Goal: Task Accomplishment & Management: Complete application form

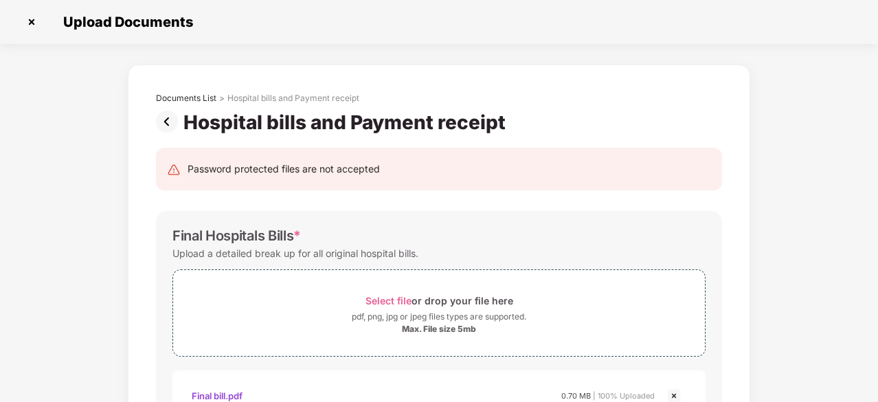
scroll to position [561, 0]
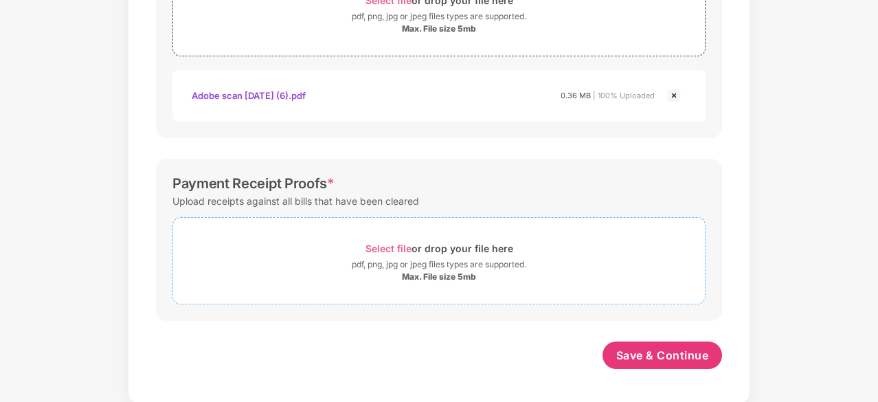
click at [386, 249] on span "Select file" at bounding box center [389, 249] width 46 height 12
click at [392, 243] on span "Select file" at bounding box center [389, 249] width 46 height 12
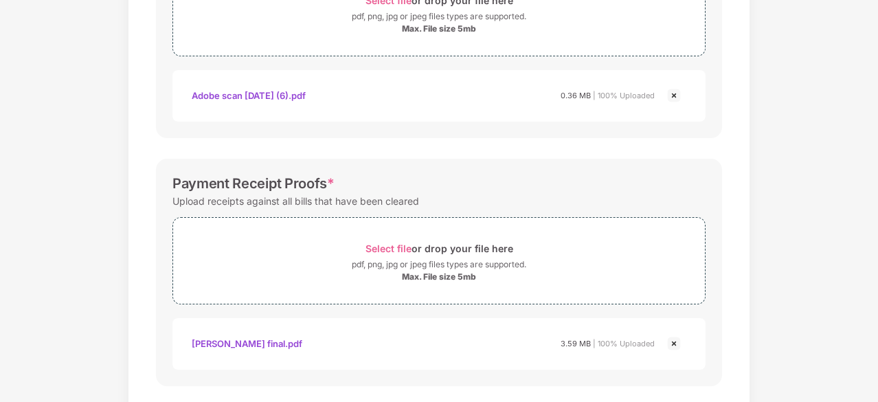
scroll to position [210, 0]
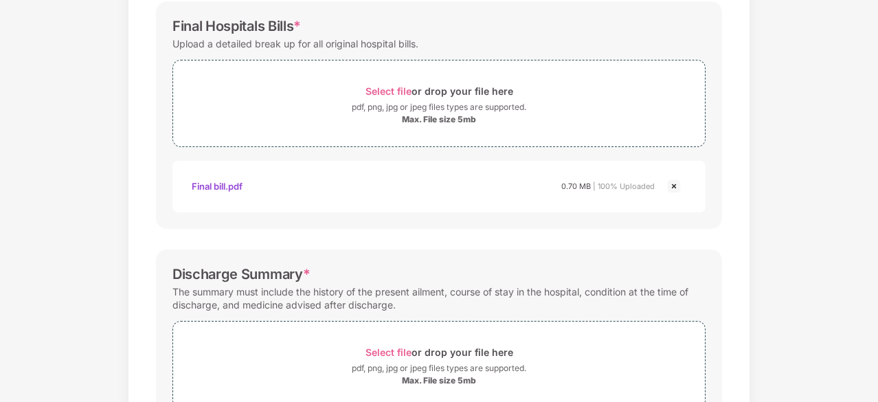
click at [877, 202] on div "Upload Documents Documents List > Hospital bills and Payment receipt Hospital b…" at bounding box center [439, 201] width 878 height 402
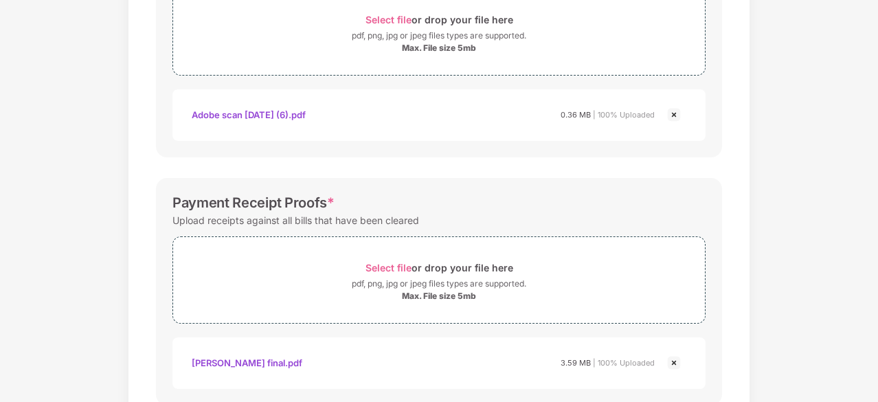
scroll to position [627, 0]
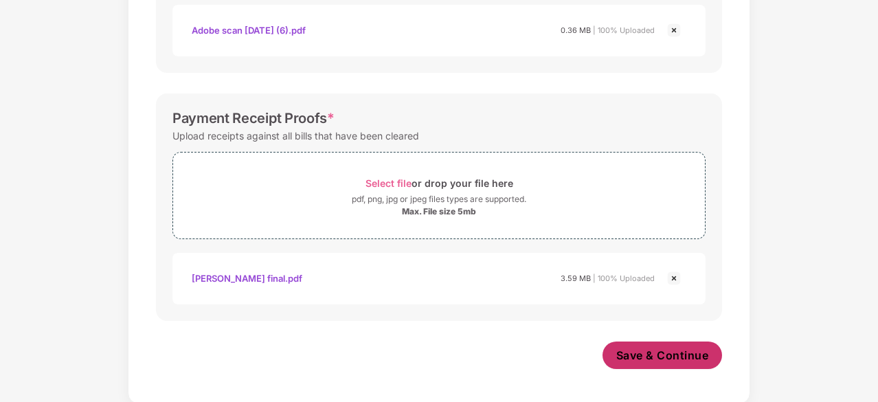
click at [648, 350] on span "Save & Continue" at bounding box center [662, 355] width 93 height 15
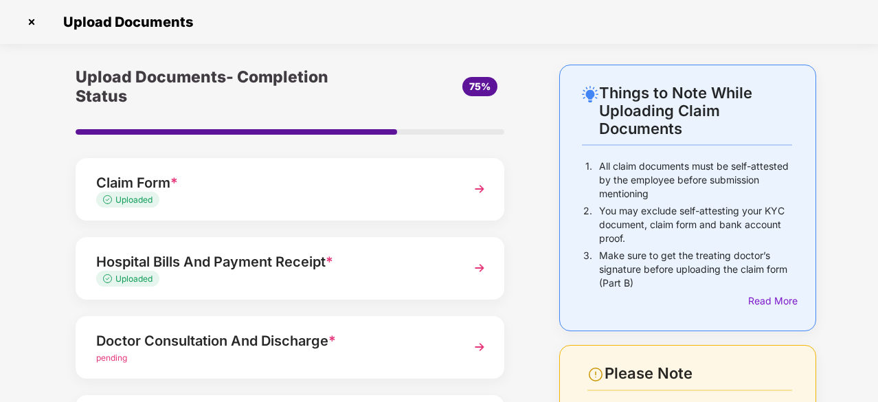
scroll to position [0, 0]
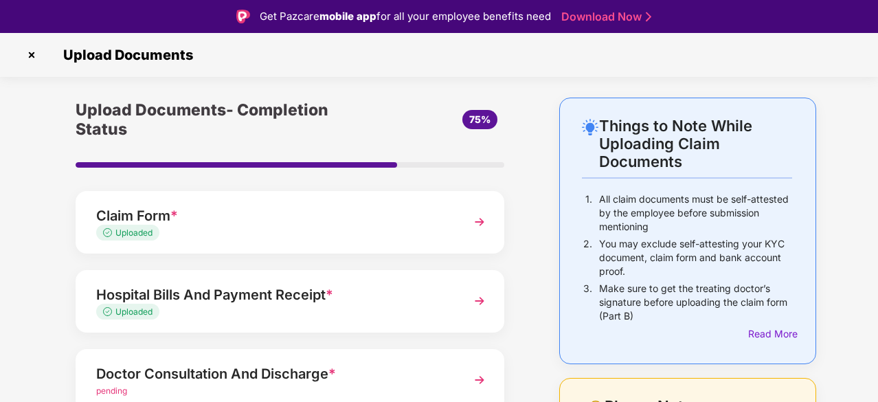
click at [171, 380] on div "Doctor Consultation And Discharge *" at bounding box center [273, 374] width 355 height 22
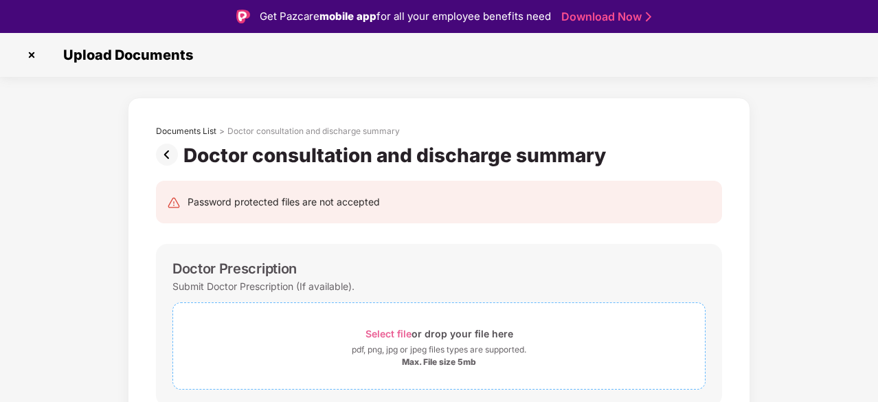
click at [394, 328] on span "Select file" at bounding box center [389, 334] width 46 height 12
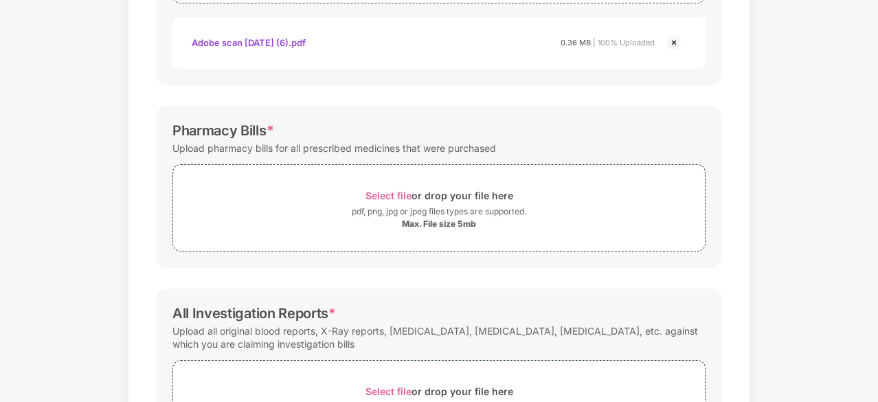
scroll to position [330, 0]
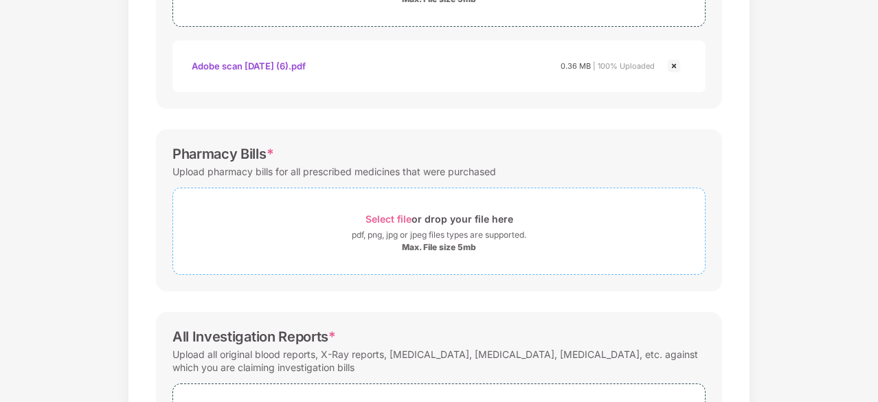
click at [392, 218] on span "Select file" at bounding box center [389, 219] width 46 height 12
drag, startPoint x: 876, startPoint y: 124, endPoint x: 877, endPoint y: 141, distance: 16.5
click at [877, 141] on div "Upload Documents Documents List > Doctor consultation and discharge summary Doc…" at bounding box center [439, 201] width 878 height 402
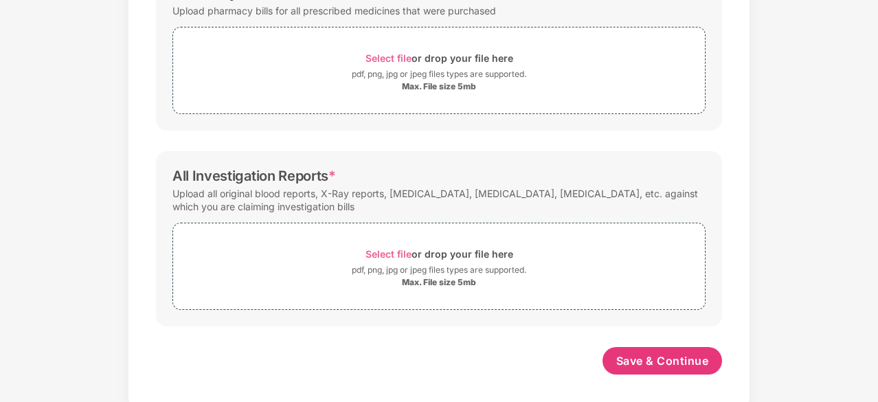
scroll to position [496, 0]
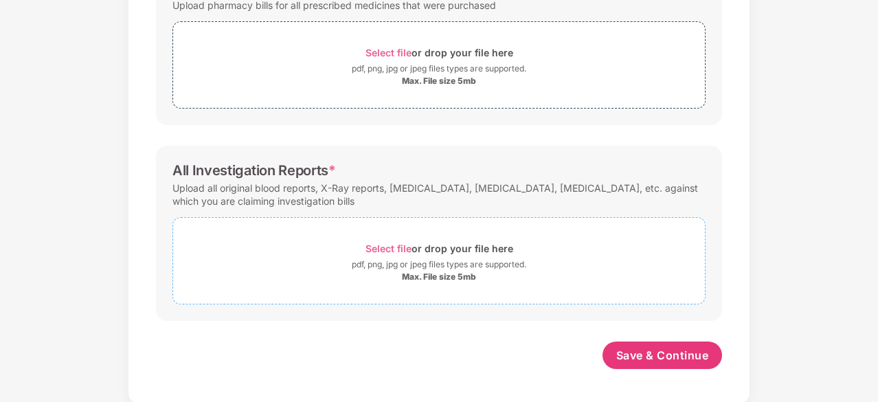
click at [374, 245] on span "Select file" at bounding box center [389, 249] width 46 height 12
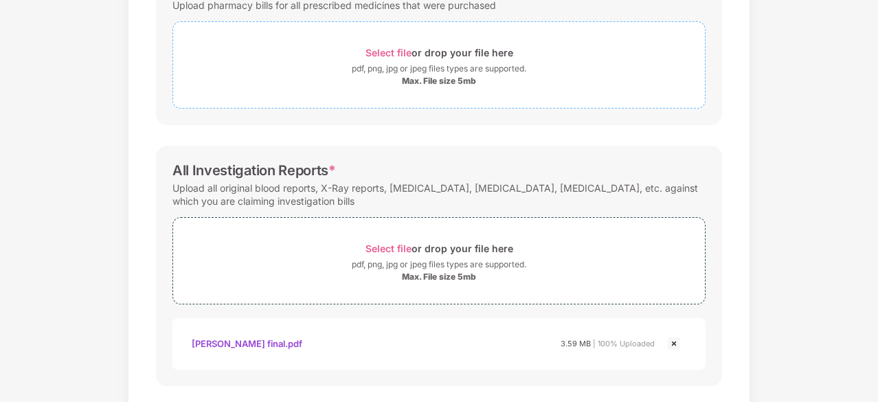
click at [385, 50] on span "Select file" at bounding box center [389, 53] width 46 height 12
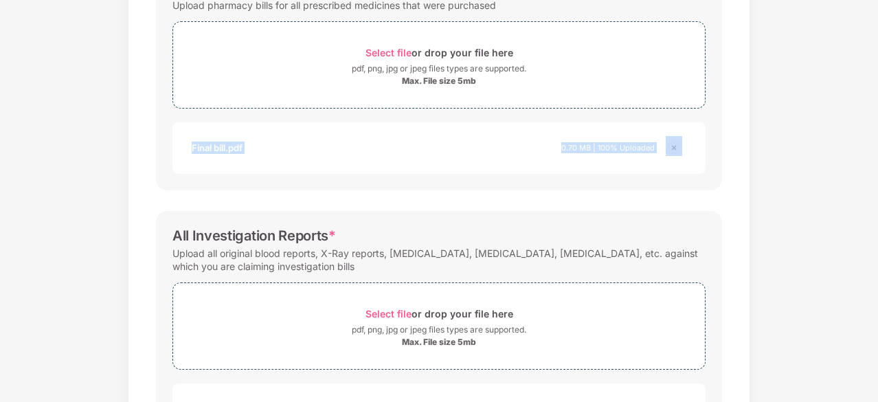
drag, startPoint x: 875, startPoint y: 105, endPoint x: 879, endPoint y: 128, distance: 23.6
click at [877, 128] on html "Get Pazcare mobile app for all your employee benefits need Download Now Upload …" at bounding box center [439, 168] width 878 height 402
click at [844, 359] on div "Documents List > Doctor consultation and discharge summary Doctor consultation …" at bounding box center [439, 51] width 878 height 966
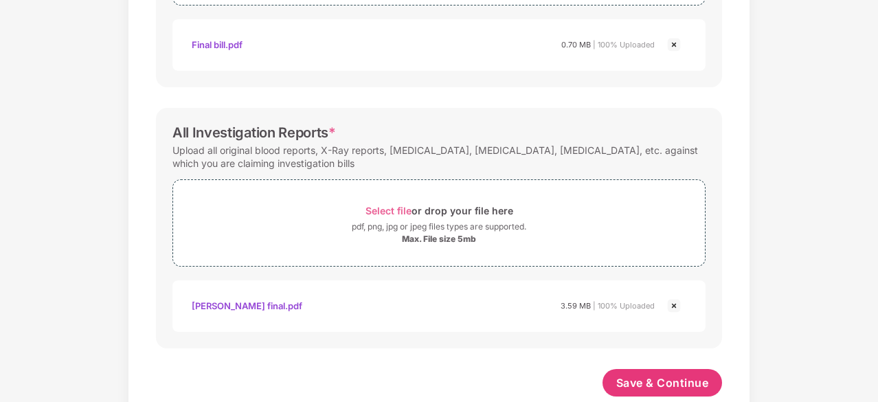
scroll to position [627, 0]
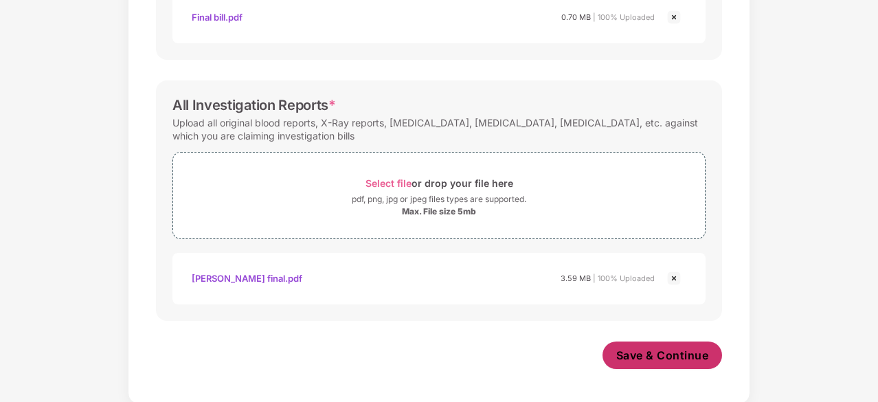
click at [672, 350] on span "Save & Continue" at bounding box center [662, 355] width 93 height 15
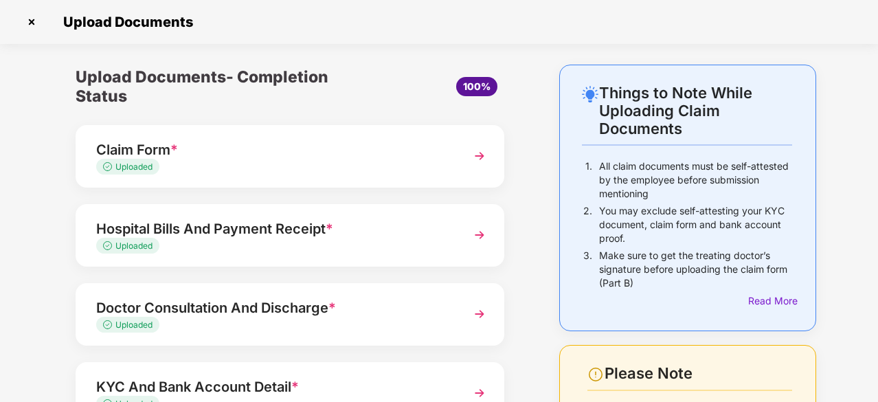
click at [856, 179] on div "Things to Note While Uploading Claim Documents 1. All claim documents must be s…" at bounding box center [439, 329] width 878 height 529
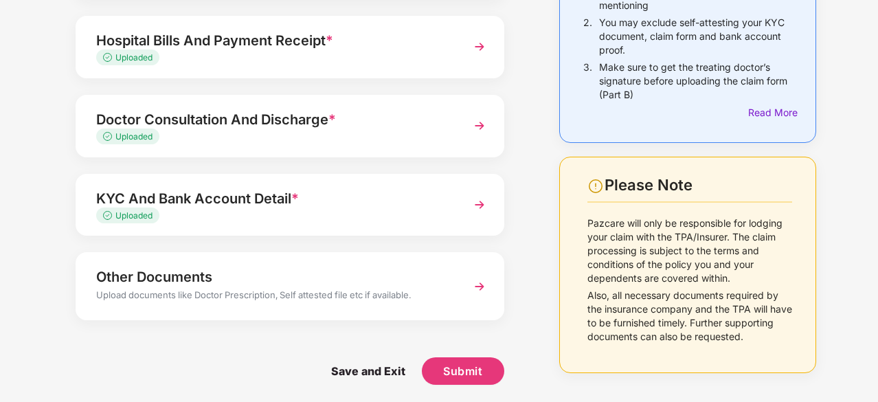
scroll to position [191, 0]
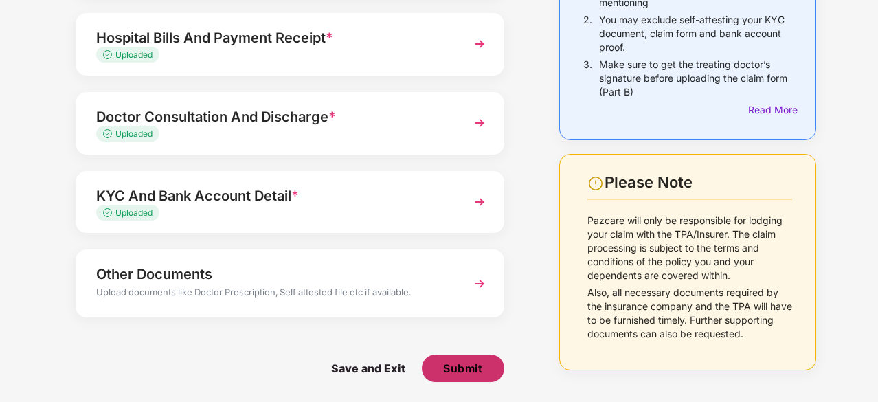
click at [447, 365] on span "Submit" at bounding box center [462, 368] width 39 height 15
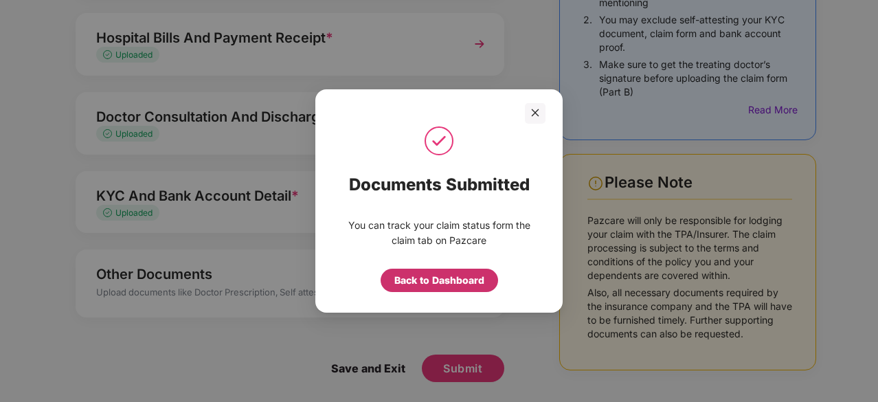
click at [419, 278] on div "Back to Dashboard" at bounding box center [439, 280] width 90 height 15
